Goal: Task Accomplishment & Management: Complete application form

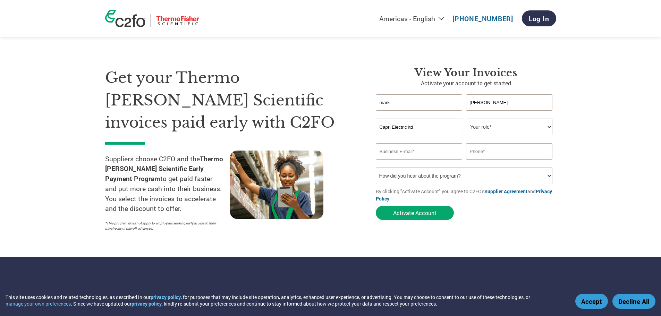
type input "Capri Electric ltd"
click at [548, 126] on select "Your role* CFO Controller Credit Manager Finance Director Treasurer CEO Preside…" at bounding box center [510, 127] width 86 height 17
select select "PRESIDENT"
click at [467, 119] on select "Your role* CFO Controller Credit Manager Finance Director Treasurer CEO Preside…" at bounding box center [510, 127] width 86 height 17
click at [421, 151] on input "email" at bounding box center [419, 151] width 87 height 16
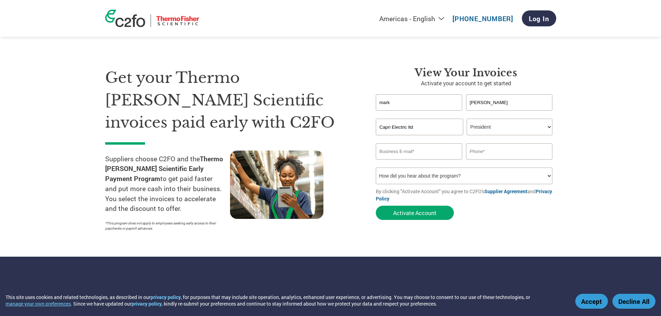
type input "mark@caprielectric.ca"
click at [510, 156] on input "text" at bounding box center [509, 151] width 87 height 16
type input "6473339281"
click at [550, 176] on select "How did you hear about the program? Received a letter Email Social Media Online…" at bounding box center [464, 176] width 177 height 17
select select "Email"
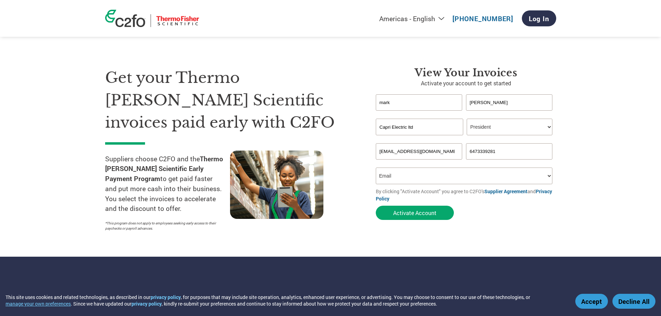
click at [376, 168] on select "How did you hear about the program? Received a letter Email Social Media Online…" at bounding box center [464, 176] width 177 height 17
click at [496, 225] on div "View Your Invoices Activate your account to get started mark roger Invalid firs…" at bounding box center [466, 151] width 180 height 168
click at [415, 211] on button "Activate Account" at bounding box center [415, 213] width 78 height 14
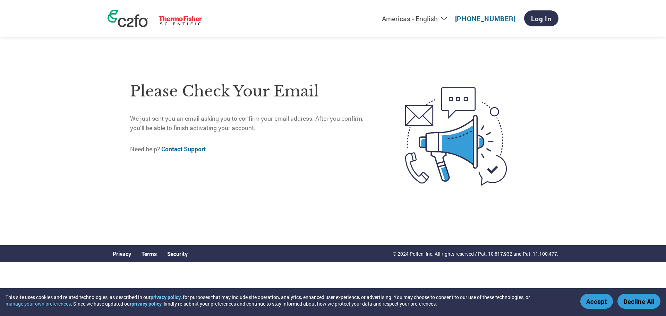
click at [579, 78] on div "Americas - English Américas - Español Américas - Português Amériques - Français…" at bounding box center [333, 117] width 666 height 234
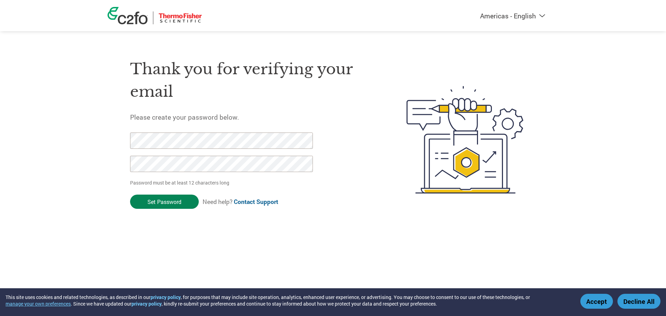
click at [171, 206] on input "Set Password" at bounding box center [164, 202] width 69 height 14
click at [165, 203] on input "Set Password" at bounding box center [164, 202] width 69 height 14
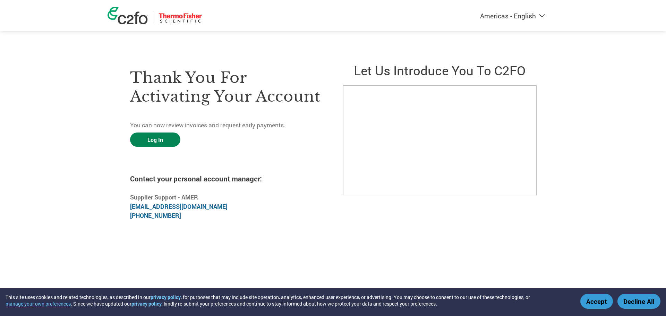
click at [166, 141] on link "Log In" at bounding box center [155, 140] width 50 height 14
